Goal: Navigation & Orientation: Find specific page/section

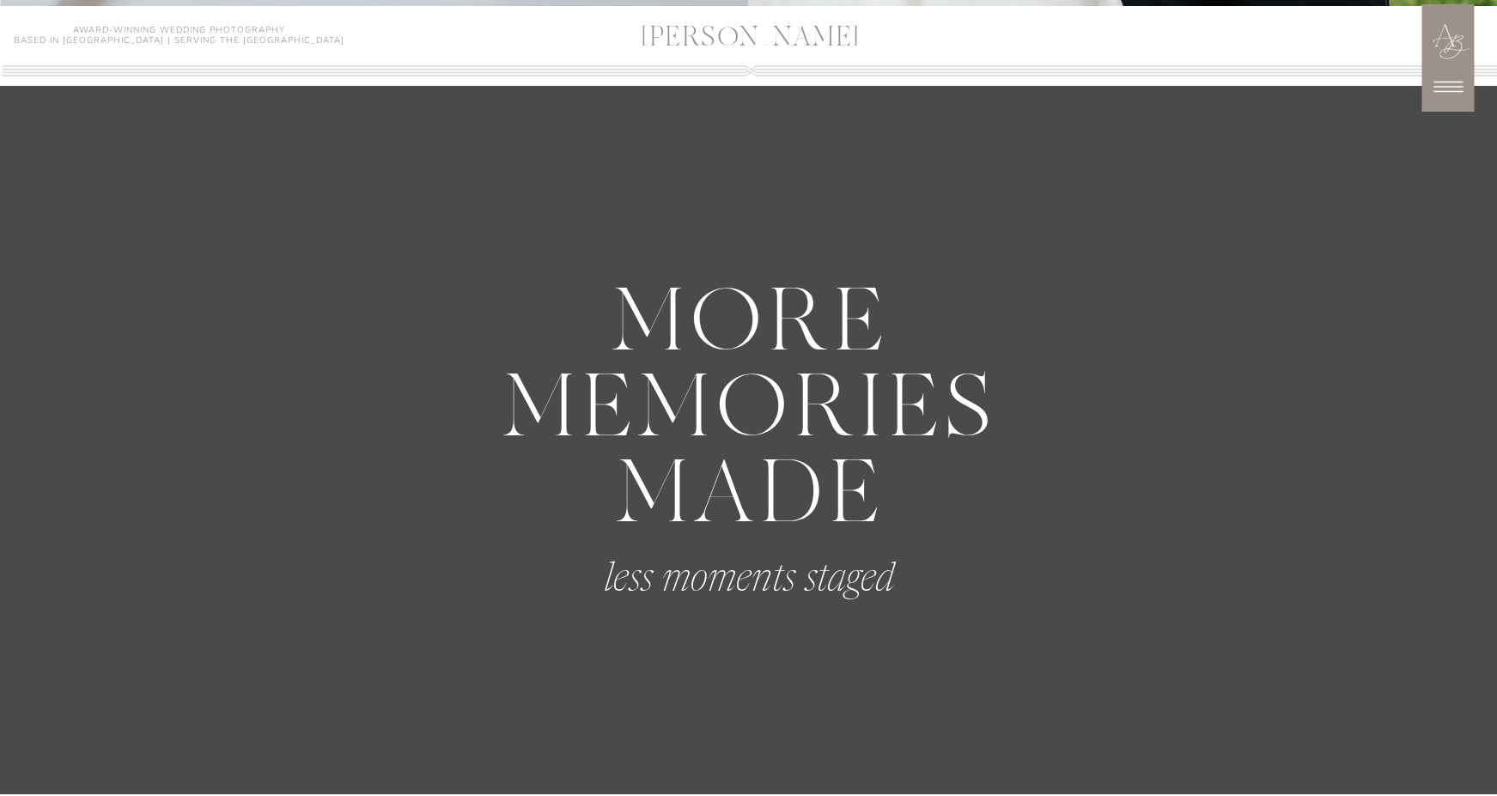
scroll to position [792, 0]
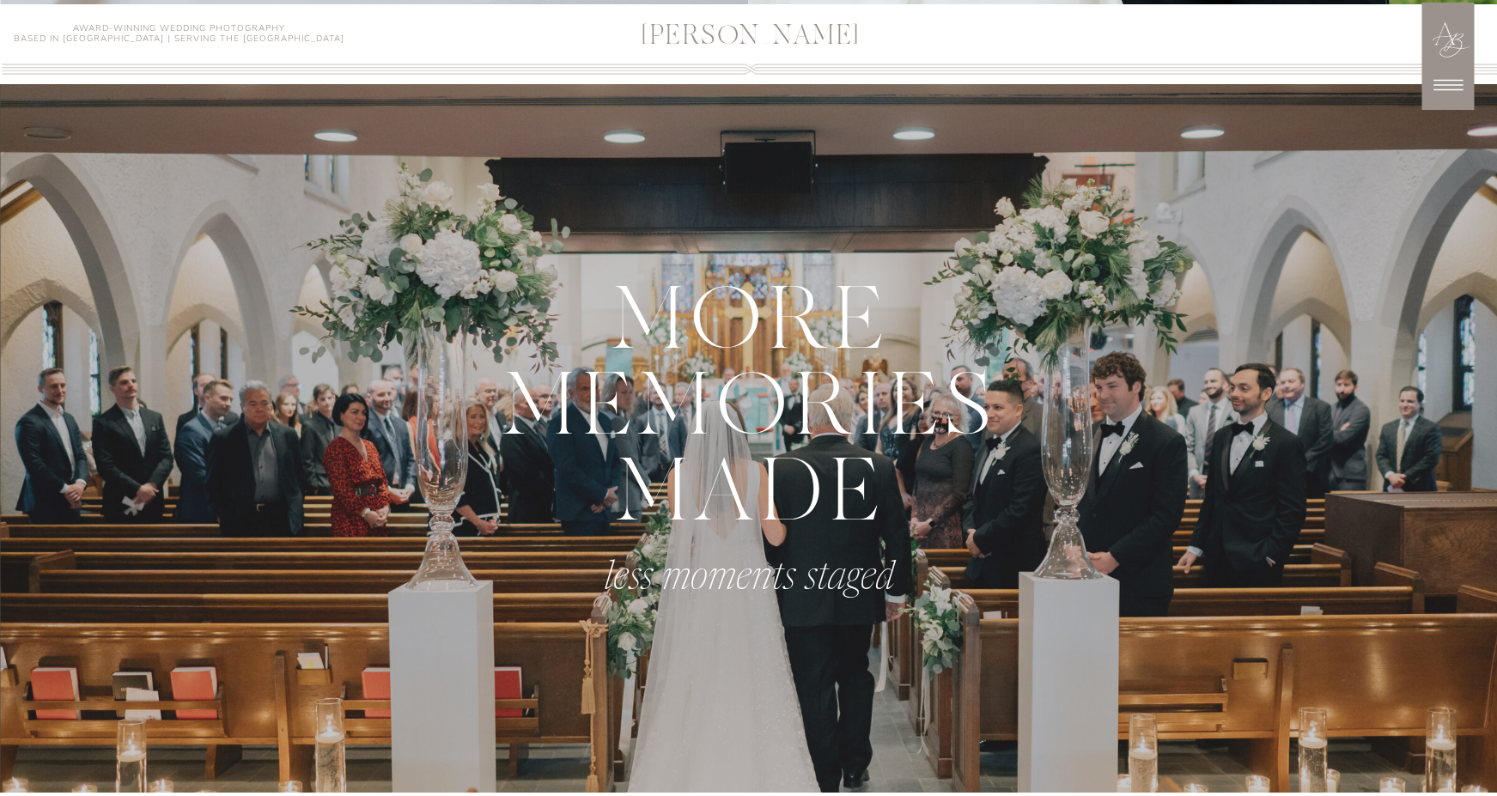
click at [1451, 84] on icon at bounding box center [1448, 85] width 29 height 11
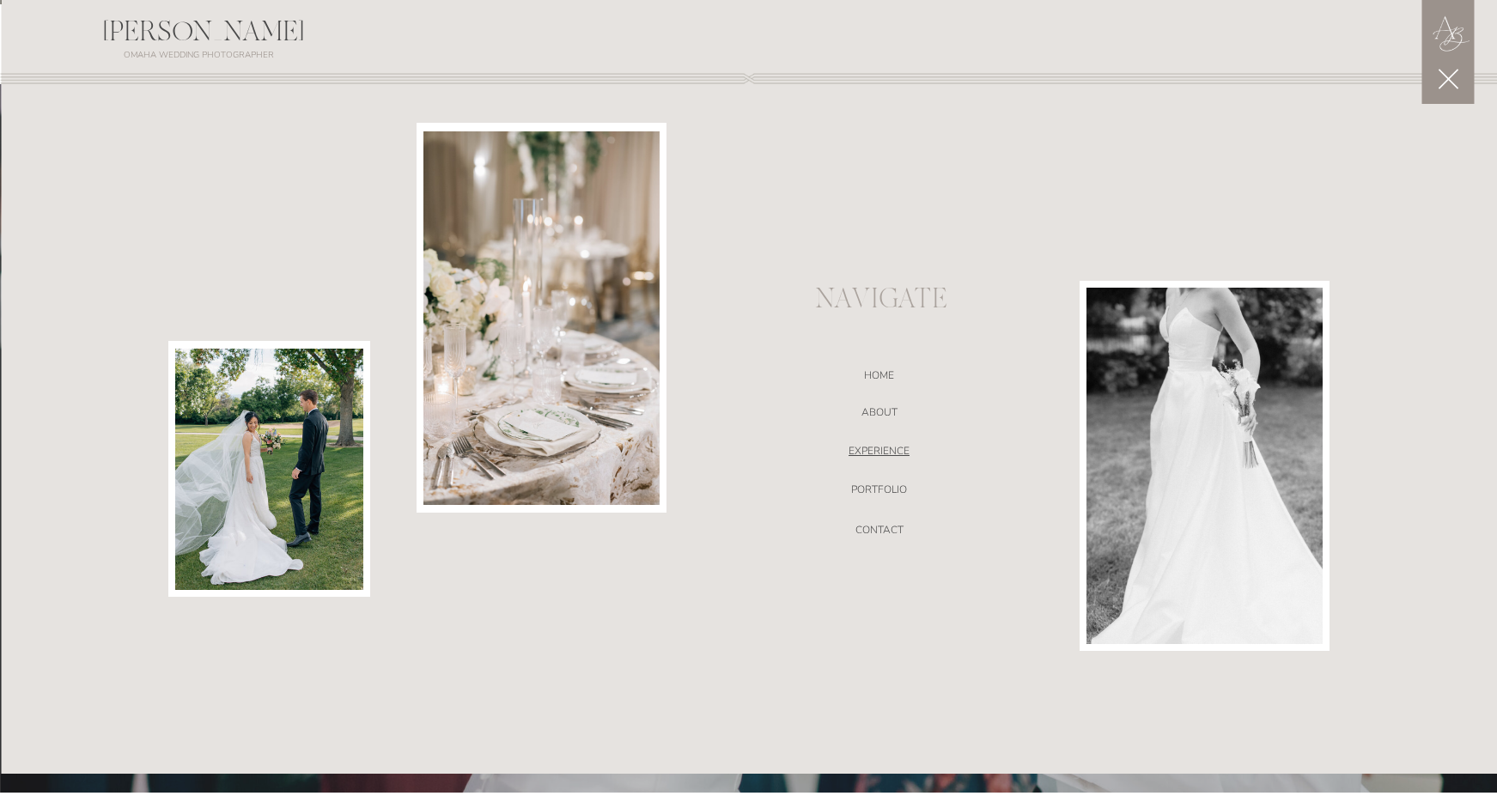
click at [885, 448] on nav "EXPERIENCE" at bounding box center [880, 453] width 364 height 17
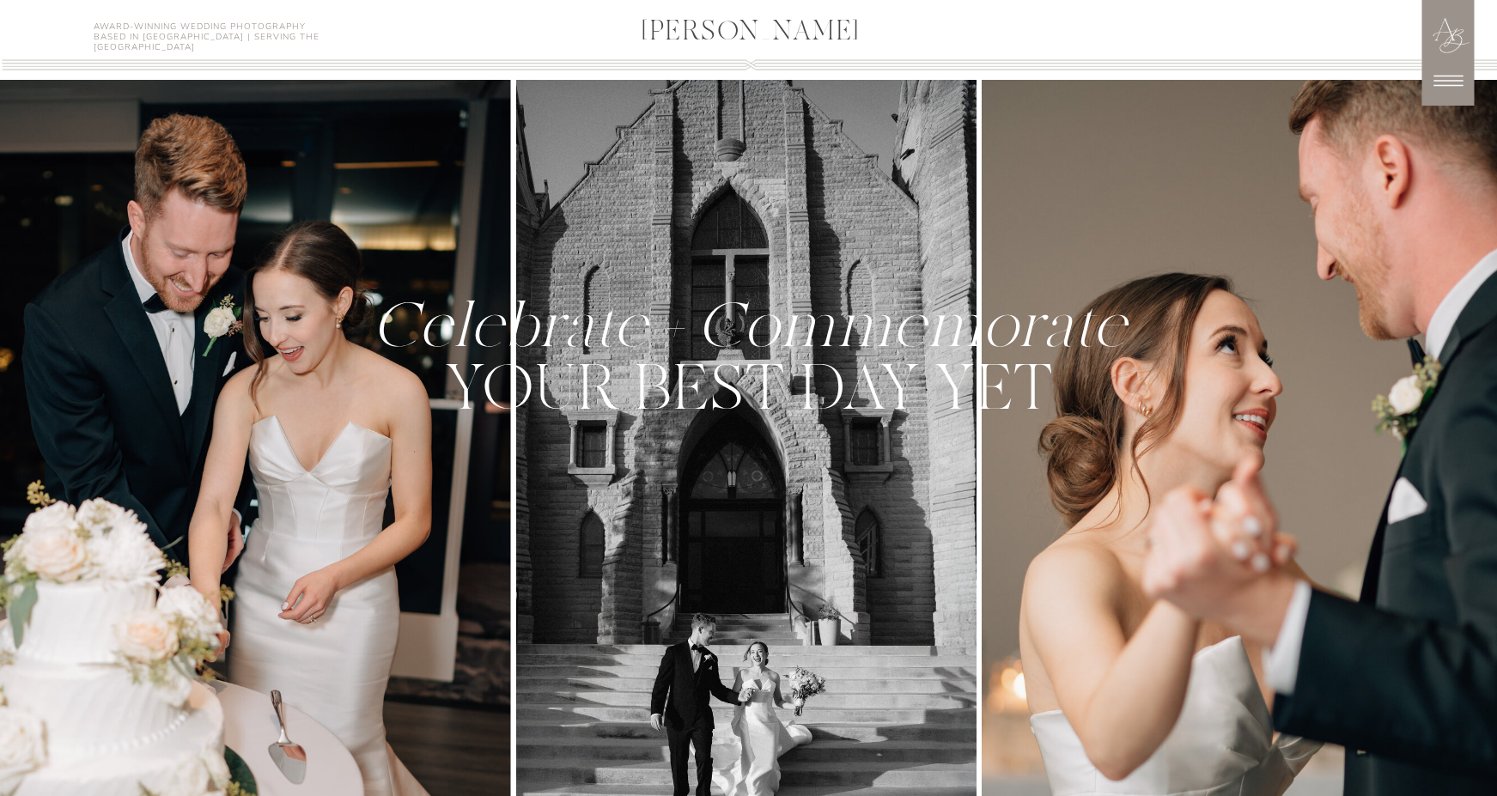
click at [1454, 80] on icon at bounding box center [1448, 80] width 43 height 43
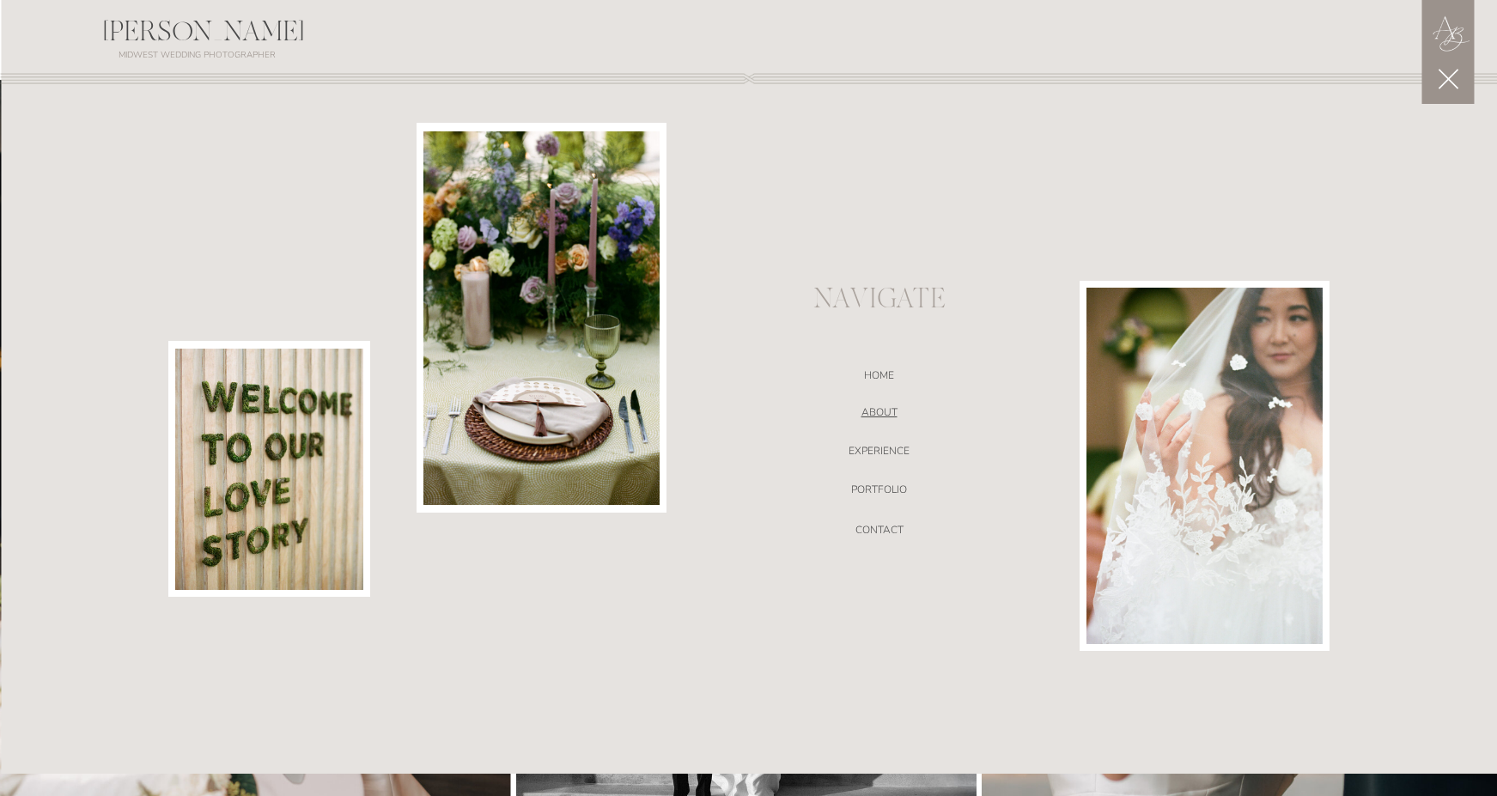
click at [871, 406] on nav "ABOUT" at bounding box center [880, 414] width 364 height 17
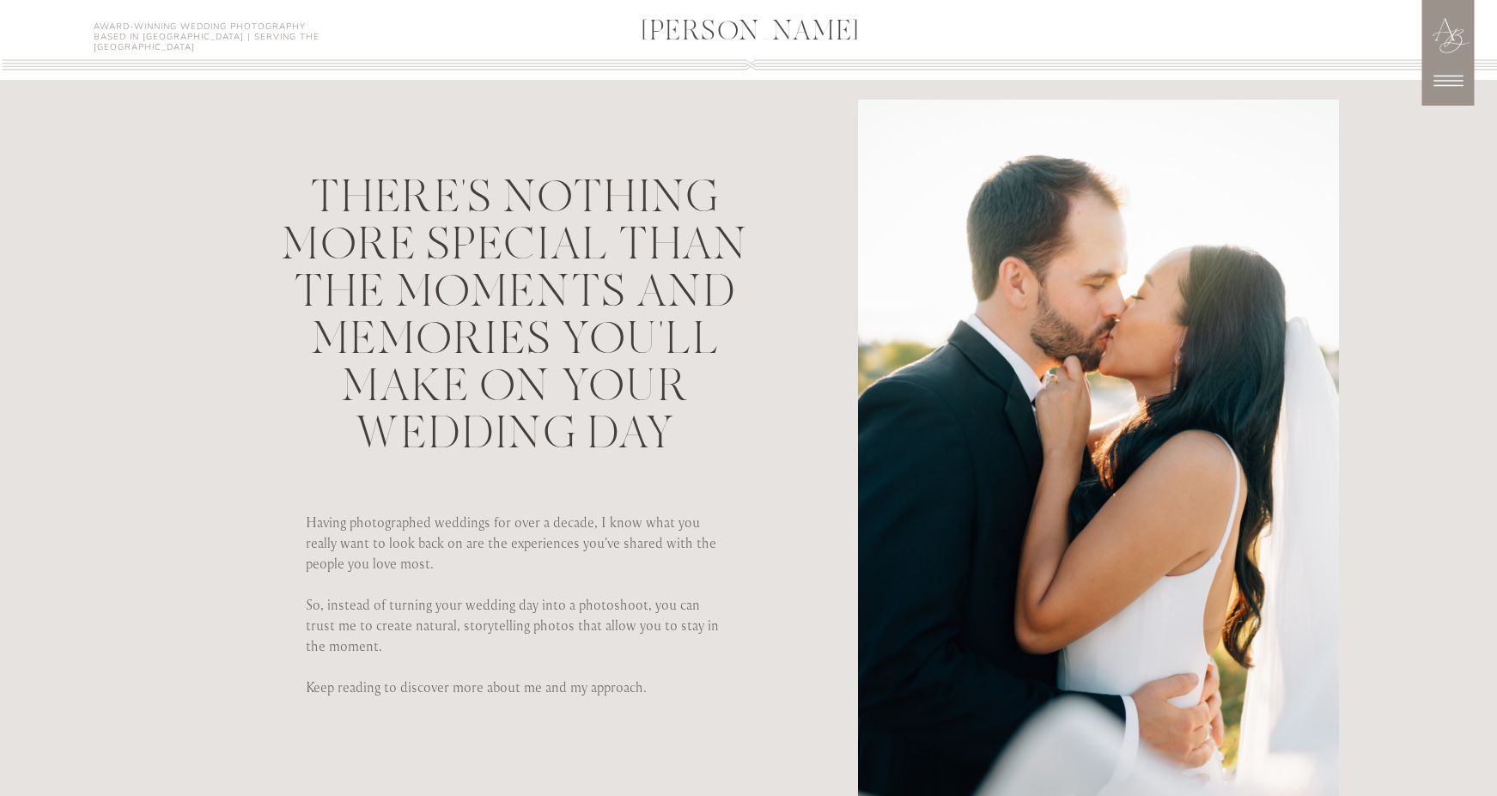
click at [1441, 65] on icon at bounding box center [1448, 80] width 43 height 43
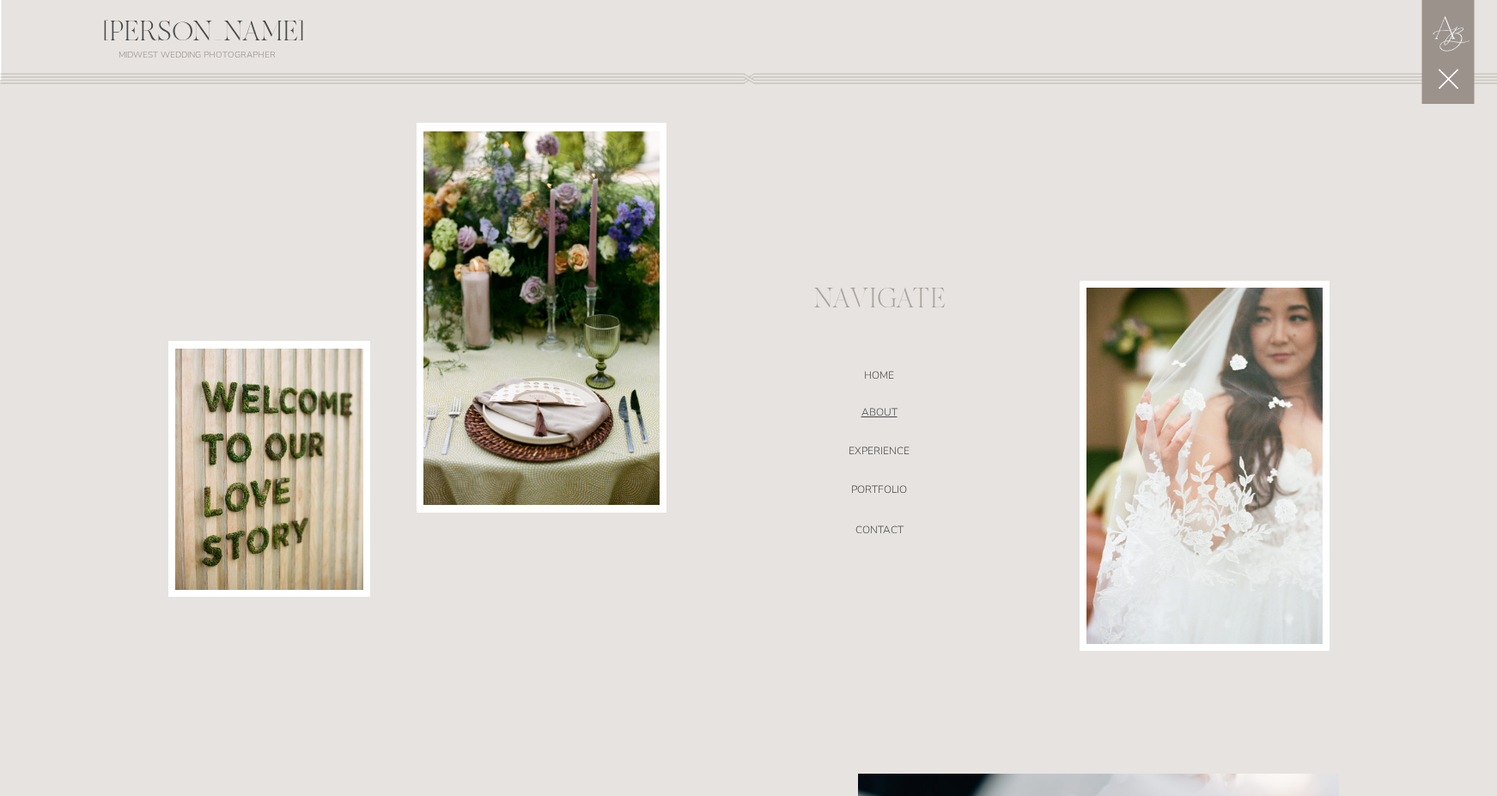
click at [873, 414] on nav "ABOUT" at bounding box center [880, 414] width 364 height 17
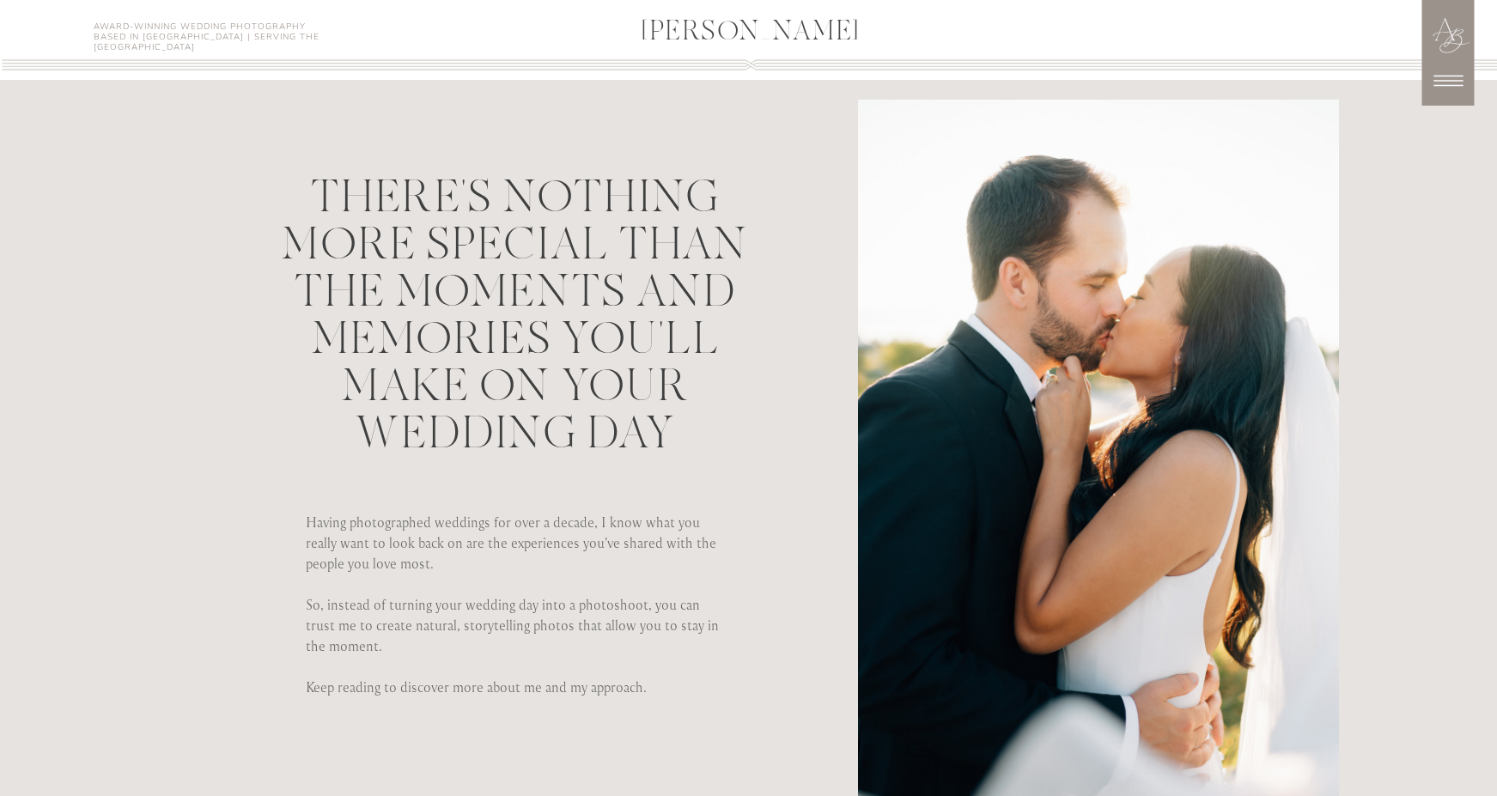
click at [1454, 65] on icon at bounding box center [1448, 80] width 43 height 43
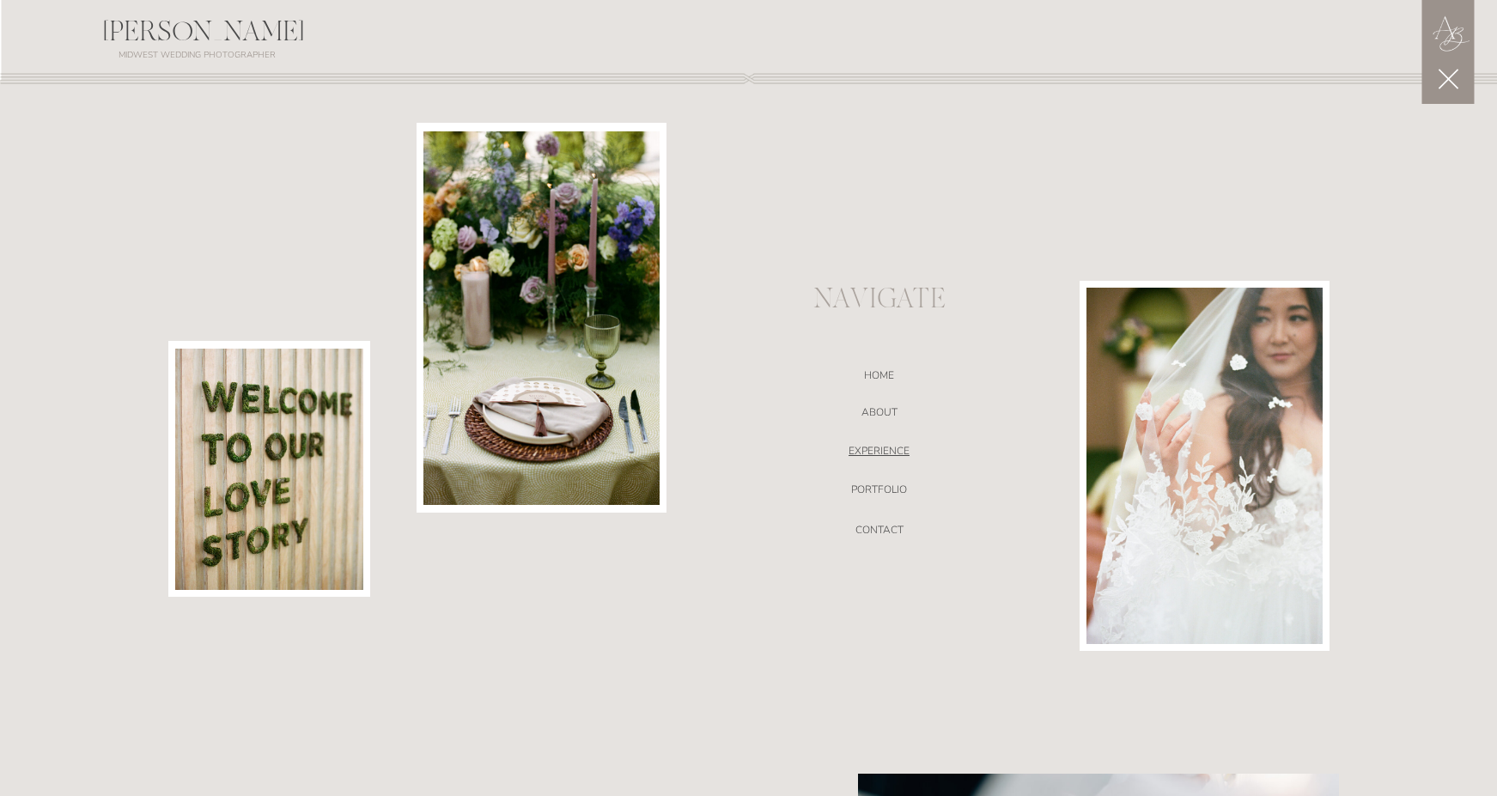
click at [858, 453] on nav "EXPERIENCE" at bounding box center [880, 453] width 364 height 17
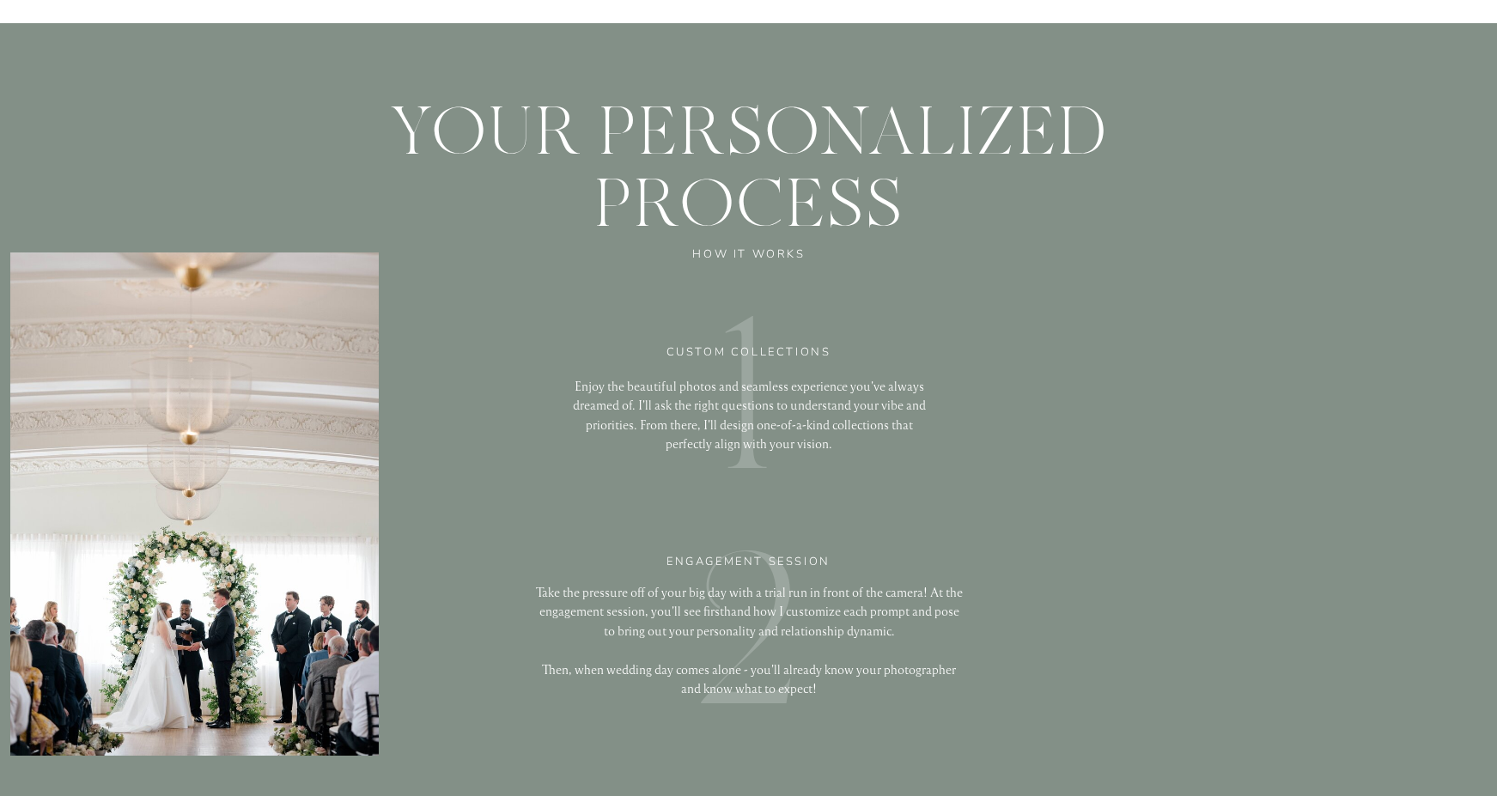
scroll to position [3095, 0]
